Goal: Transaction & Acquisition: Book appointment/travel/reservation

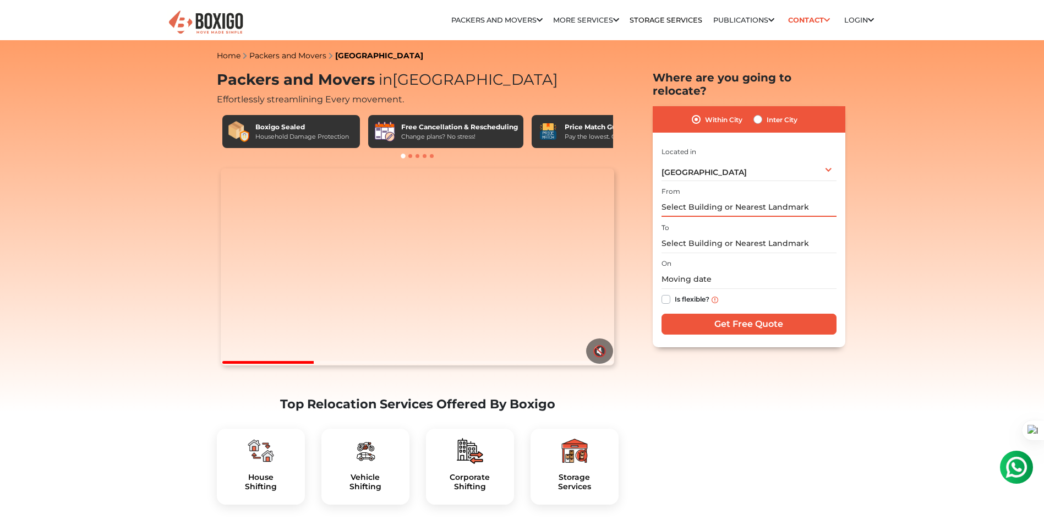
click at [738, 198] on input "text" at bounding box center [749, 207] width 175 height 19
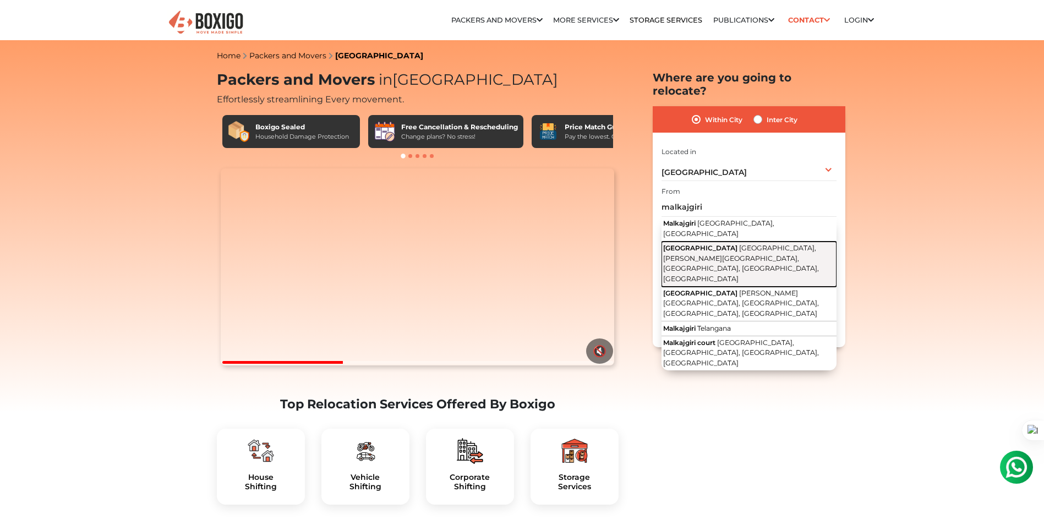
click at [755, 244] on span "[GEOGRAPHIC_DATA], [PERSON_NAME][GEOGRAPHIC_DATA], [GEOGRAPHIC_DATA], [GEOGRAPH…" at bounding box center [741, 263] width 156 height 39
type input "[GEOGRAPHIC_DATA], [GEOGRAPHIC_DATA], [PERSON_NAME][GEOGRAPHIC_DATA], [GEOGRAPH…"
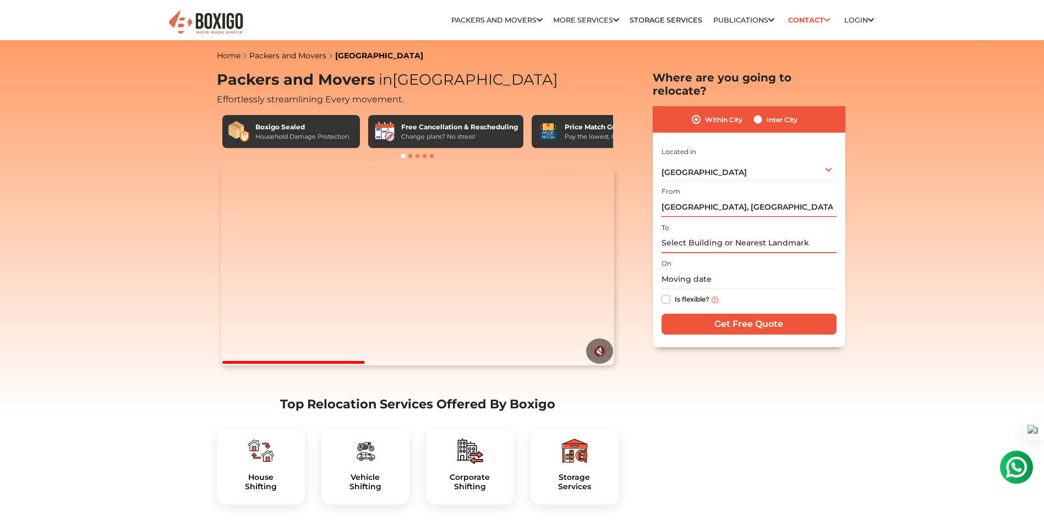
click at [712, 234] on input "text" at bounding box center [749, 243] width 175 height 19
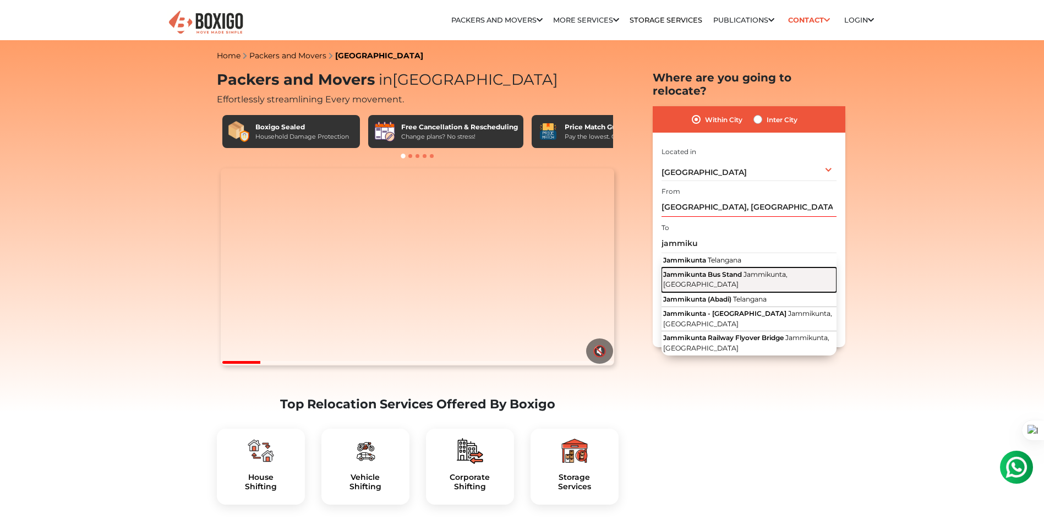
click at [788, 270] on span "Jammikunta, [GEOGRAPHIC_DATA]" at bounding box center [725, 279] width 124 height 19
type input "Jammikunta Bus Stand, Jammikunta, [GEOGRAPHIC_DATA]"
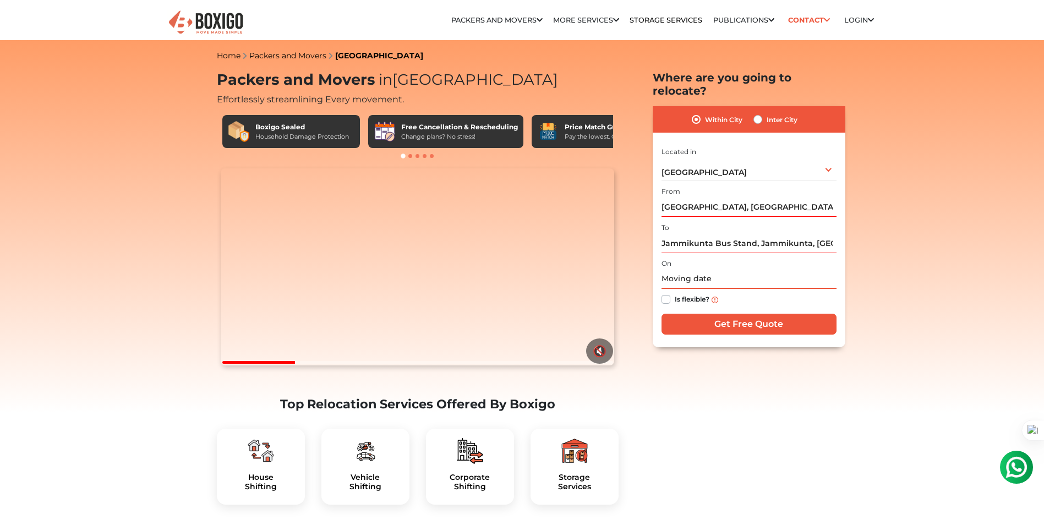
click at [714, 270] on input "text" at bounding box center [749, 279] width 175 height 19
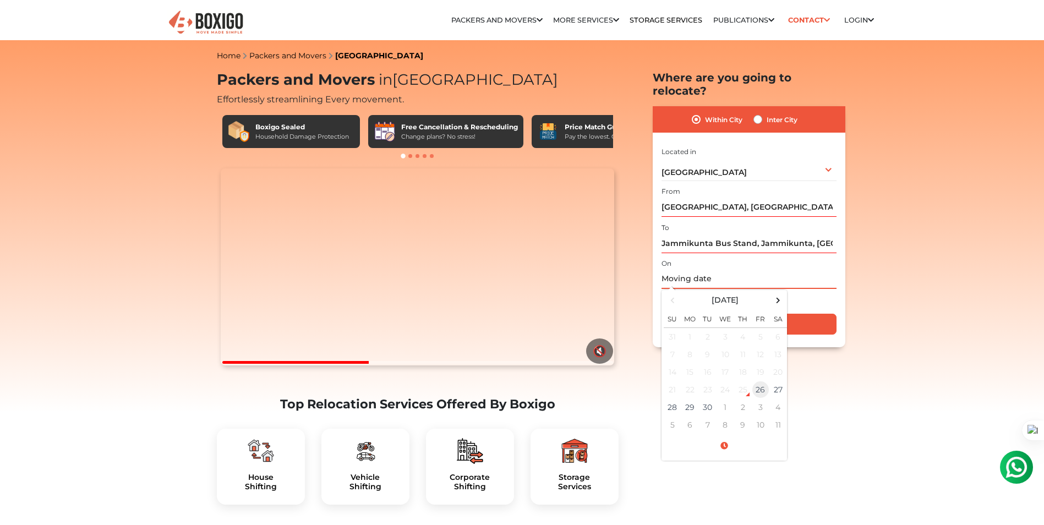
click at [759, 381] on td "26" at bounding box center [761, 390] width 18 height 18
type input "[DATE] 6:47 PM"
click at [812, 270] on input "[DATE] 6:47 PM" at bounding box center [749, 279] width 175 height 19
click at [822, 314] on input "Get Free Quote" at bounding box center [749, 324] width 175 height 21
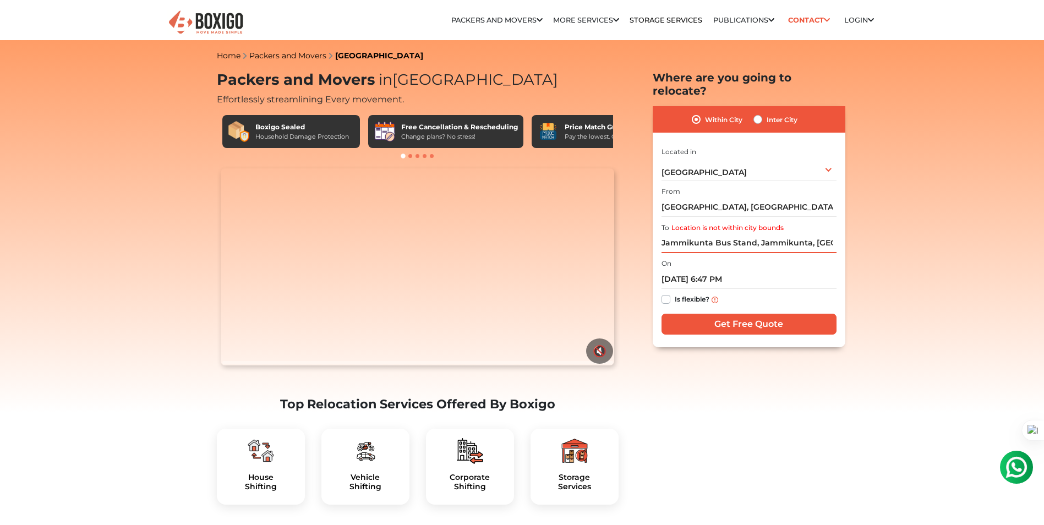
click at [718, 234] on input "Jammikunta Bus Stand, Jammikunta, [GEOGRAPHIC_DATA]" at bounding box center [749, 243] width 175 height 19
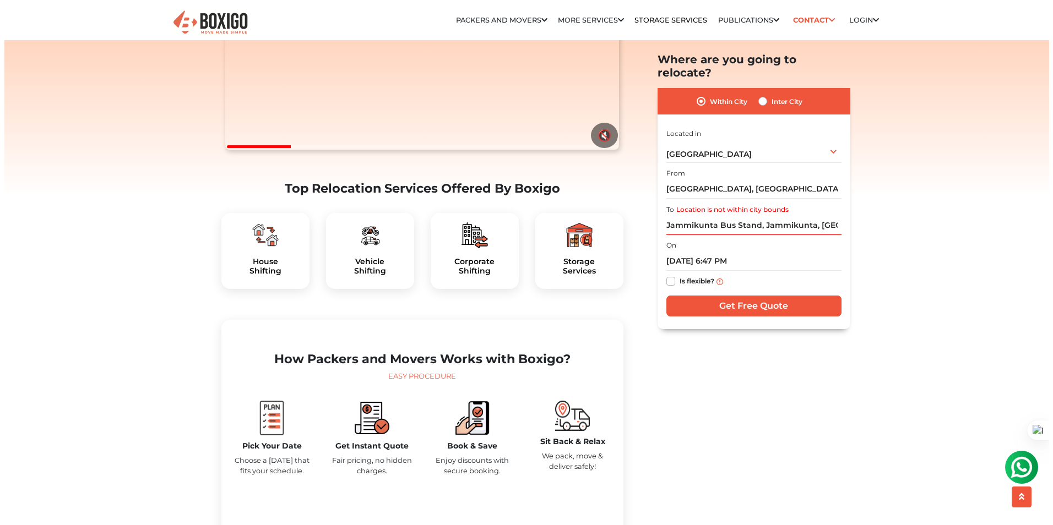
scroll to position [220, 0]
